Goal: Navigation & Orientation: Go to known website

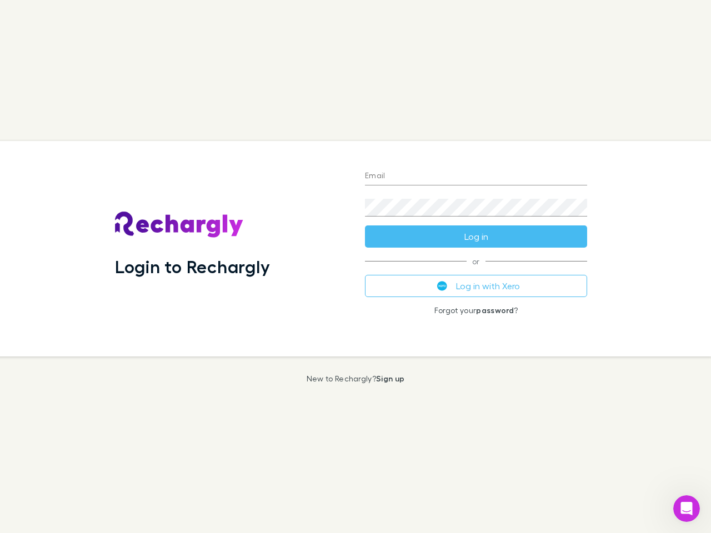
click at [356, 267] on div "Login to Rechargly" at bounding box center [231, 249] width 250 height 216
click at [476, 177] on input "Email" at bounding box center [476, 177] width 222 height 18
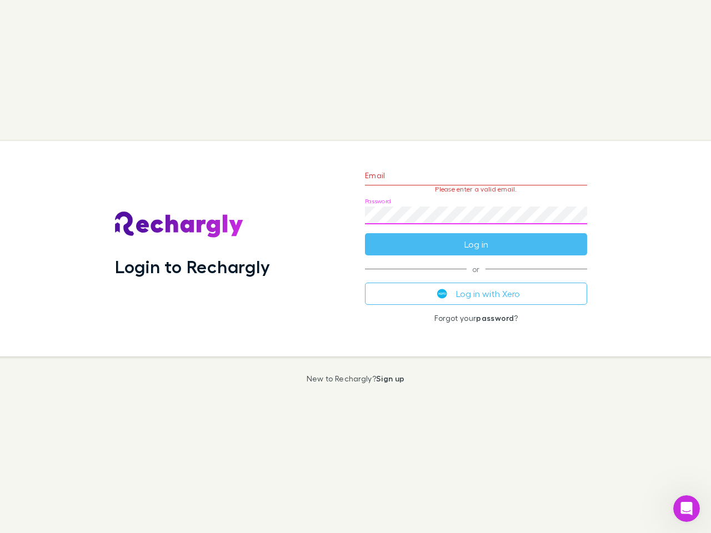
click at [476, 237] on form "Email Please enter a valid email. Password Log in" at bounding box center [476, 207] width 222 height 97
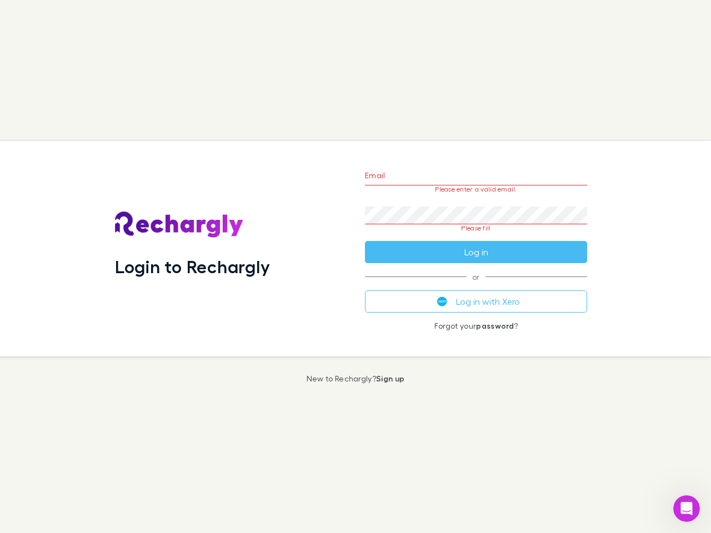
click at [476, 286] on div "Email Please enter a valid email. Password Please fill Log in or Log in with Xe…" at bounding box center [476, 249] width 240 height 216
click at [687, 509] on icon "Open Intercom Messenger" at bounding box center [687, 509] width 18 height 18
